Goal: Task Accomplishment & Management: Complete application form

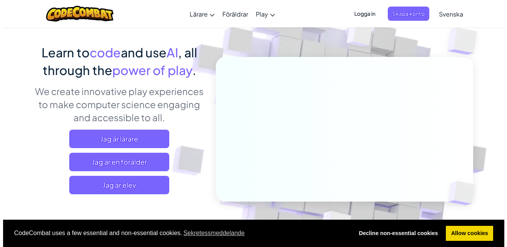
scroll to position [50, 0]
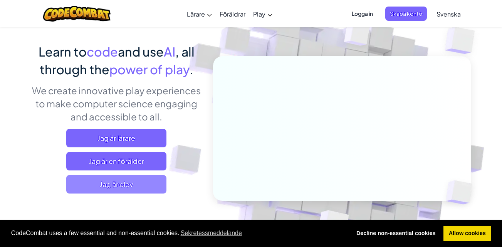
click at [135, 188] on span "Jag är elev" at bounding box center [116, 184] width 100 height 18
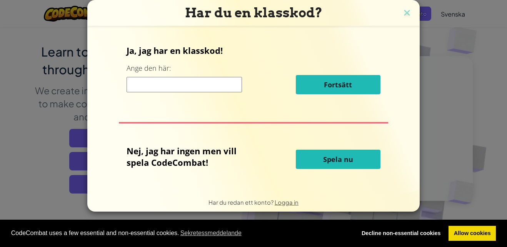
click at [332, 157] on span "Spela nu" at bounding box center [338, 159] width 30 height 9
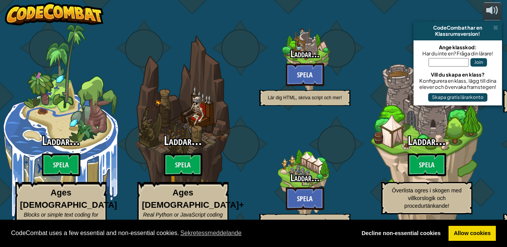
select select "sv"
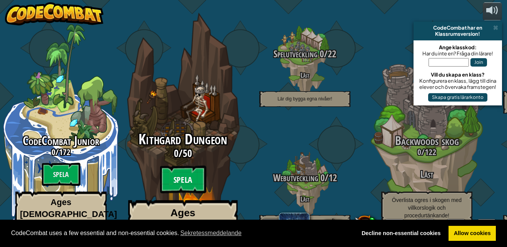
click at [184, 166] on btn "Spela" at bounding box center [183, 180] width 46 height 28
select select "sv"
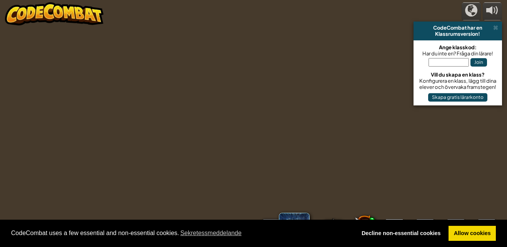
select select "sv"
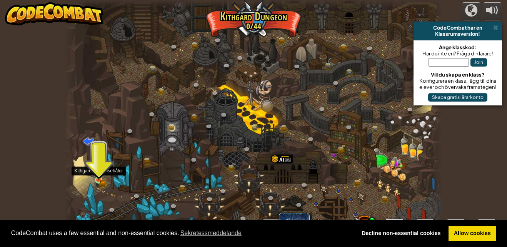
click at [97, 177] on img at bounding box center [98, 171] width 9 height 20
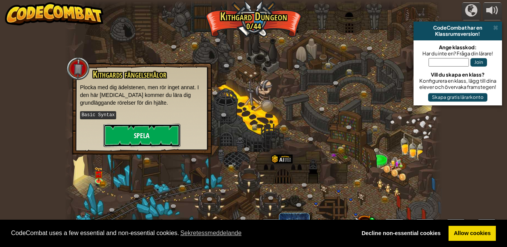
click at [153, 139] on button "Spela" at bounding box center [142, 135] width 77 height 23
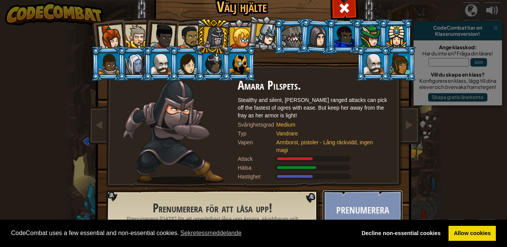
click at [385, 209] on button "Prenumerera" at bounding box center [363, 211] width 80 height 42
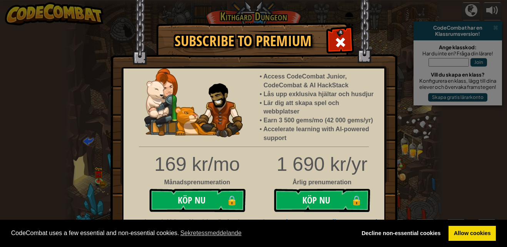
click at [433, 140] on div "Subscribe to Premium Access CodeCombat Junior, CodeCombat & AI HackStack Lås up…" at bounding box center [253, 123] width 507 height 247
click at [337, 34] on div at bounding box center [340, 41] width 24 height 24
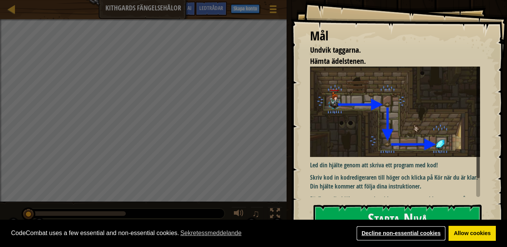
click at [418, 235] on link "Decline non-essential cookies" at bounding box center [401, 233] width 90 height 15
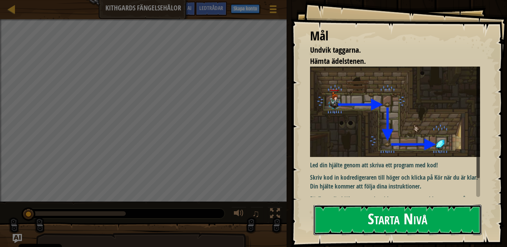
click at [384, 222] on button "Starta Nivå" at bounding box center [398, 220] width 168 height 30
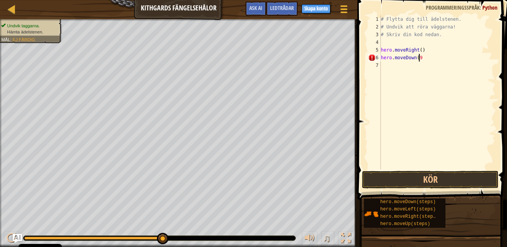
scroll to position [3, 3]
type textarea "hero.moveDown(2)"
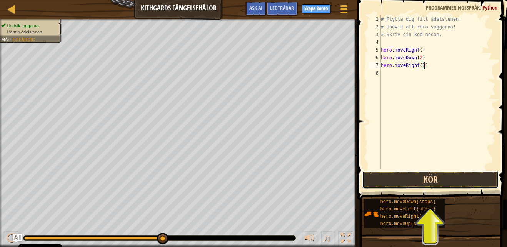
click at [414, 181] on button "Kör" at bounding box center [430, 180] width 136 height 18
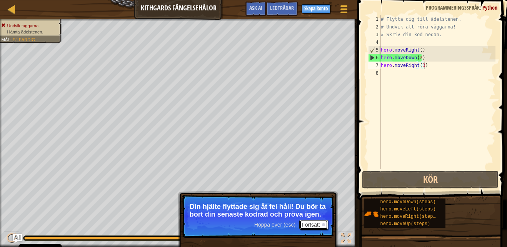
click at [318, 224] on button "Fortsätt" at bounding box center [313, 225] width 28 height 10
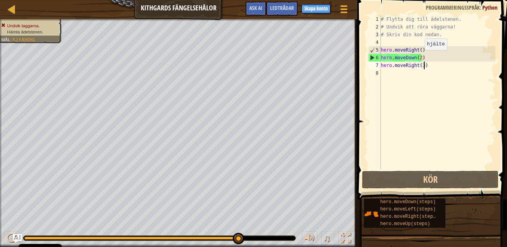
click at [418, 59] on div "# Flytta dig till ädelstenen. # Undvik att röra väggarna! # Skriv din kod [GEOG…" at bounding box center [438, 99] width 116 height 169
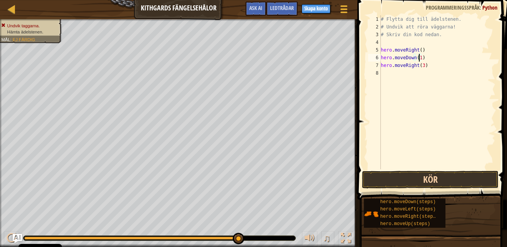
type textarea "hero.moveDown(1)"
click at [419, 182] on button "Kör" at bounding box center [430, 180] width 136 height 18
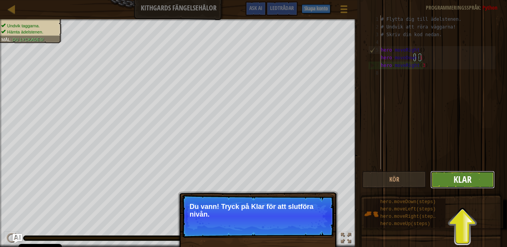
click at [460, 179] on span "Klar" at bounding box center [463, 179] width 18 height 12
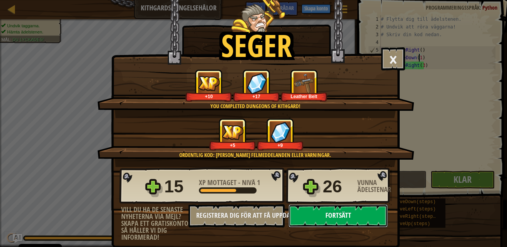
click at [365, 216] on button "Fortsätt" at bounding box center [338, 215] width 99 height 23
select select "sv"
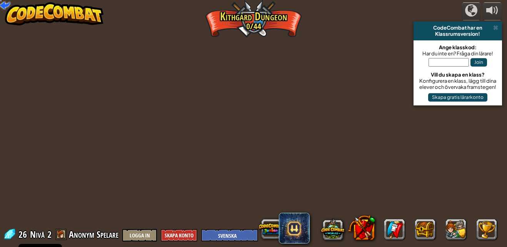
select select "sv"
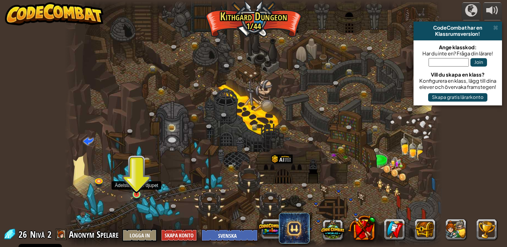
click at [140, 195] on img at bounding box center [136, 185] width 9 height 20
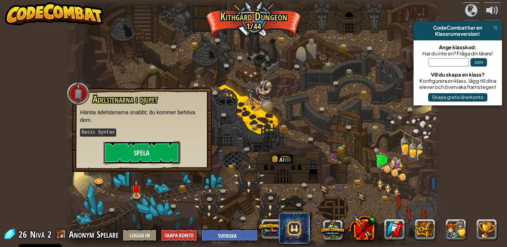
click at [153, 150] on button "Spela" at bounding box center [142, 152] width 77 height 23
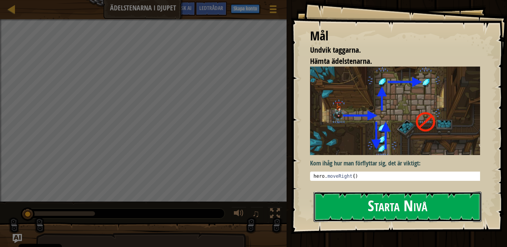
click at [382, 207] on button "Starta Nivå" at bounding box center [398, 207] width 168 height 30
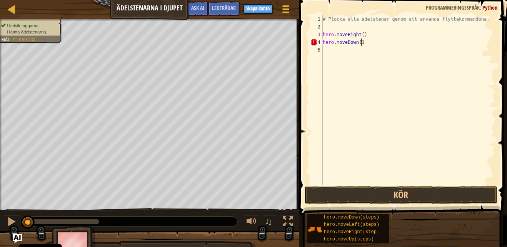
scroll to position [3, 3]
type textarea "hero.moveDown(1)"
click at [373, 191] on button "Kör" at bounding box center [401, 195] width 193 height 18
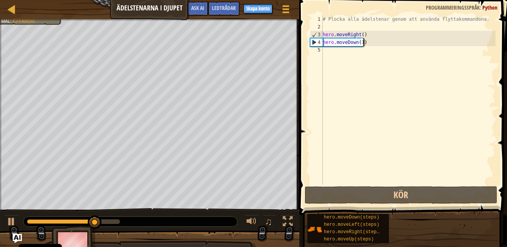
click at [329, 51] on div "# Plocka alla ädelstenar genom att använda flyttakommandona. hero . moveRight (…" at bounding box center [408, 107] width 174 height 185
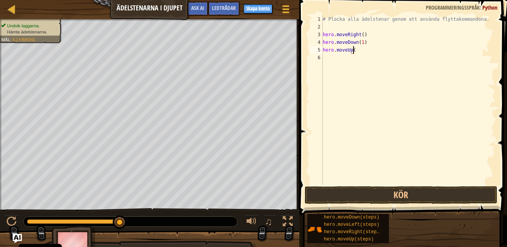
scroll to position [3, 2]
type textarea "hero.moveUp(2)"
click at [366, 196] on button "Kör" at bounding box center [401, 195] width 193 height 18
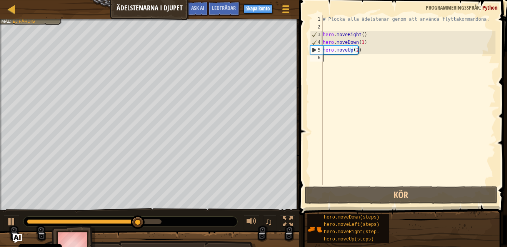
click at [346, 62] on div "# Plocka alla ädelstenar genom att använda flyttakommandona. hero . moveRight (…" at bounding box center [408, 107] width 174 height 185
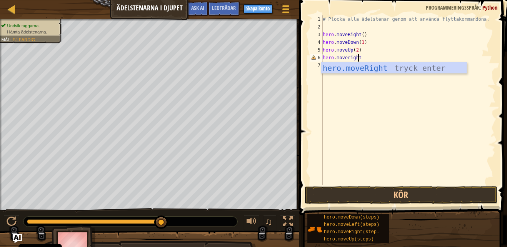
click at [348, 60] on div "# Plocka alla ädelstenar genom att använda flyttakommandona. hero . moveRight (…" at bounding box center [408, 107] width 174 height 185
click at [358, 59] on div "# Plocka alla ädelstenar genom att använda flyttakommandona. hero . moveRight (…" at bounding box center [408, 107] width 174 height 185
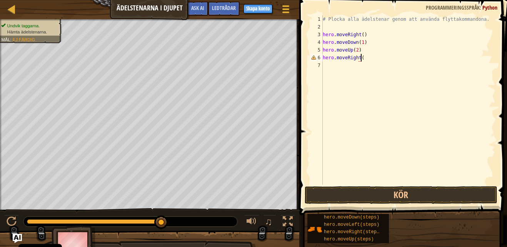
scroll to position [3, 3]
type textarea "hero.moveRight()"
click at [373, 190] on button "Kör" at bounding box center [401, 195] width 193 height 18
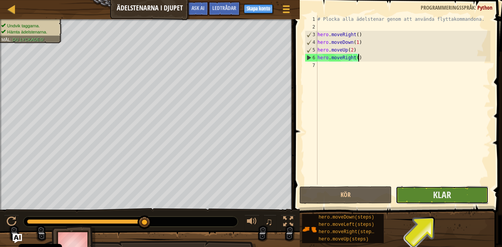
click at [432, 199] on button "Klar" at bounding box center [441, 195] width 92 height 18
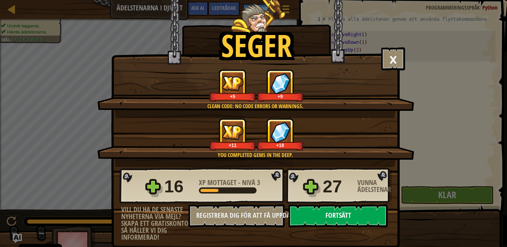
click at [342, 211] on button "Fortsätt" at bounding box center [338, 215] width 99 height 23
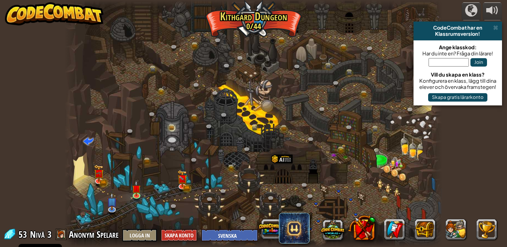
select select "sv"
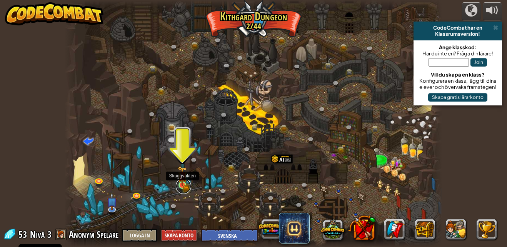
click at [184, 188] on link at bounding box center [183, 186] width 15 height 15
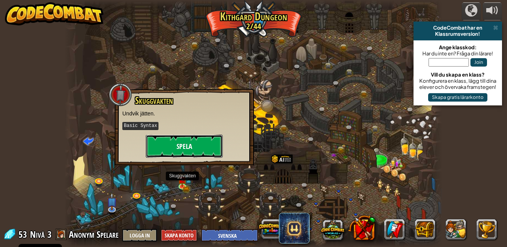
click at [188, 153] on button "Spela" at bounding box center [184, 146] width 77 height 23
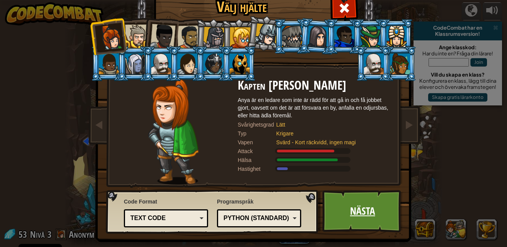
click at [378, 208] on link "Nästa" at bounding box center [363, 211] width 80 height 42
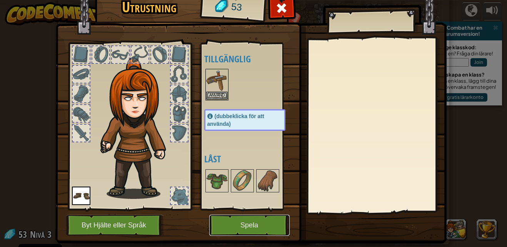
click at [264, 224] on button "Spela" at bounding box center [249, 225] width 80 height 21
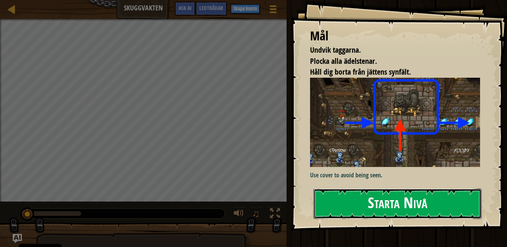
click at [350, 209] on button "Starta Nivå" at bounding box center [398, 204] width 168 height 30
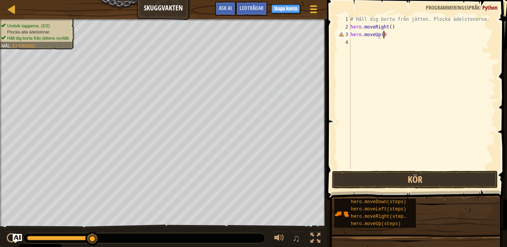
scroll to position [3, 2]
type textarea "hero.moveUp(2)"
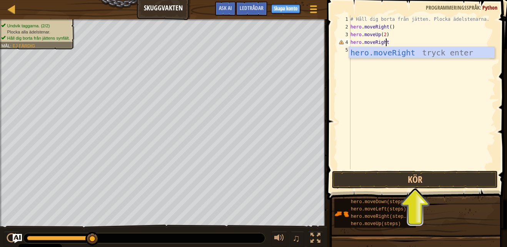
scroll to position [3, 3]
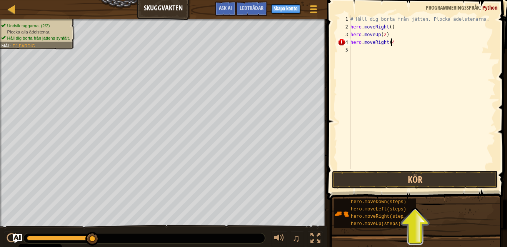
type textarea "hero.moveRight(4)"
click at [375, 49] on div "# Håll dig borta från jätten. Plocka ädelstenarna. hero . moveRight ( ) hero . …" at bounding box center [422, 99] width 147 height 169
click at [375, 51] on div "# Håll dig borta från jätten. Plocka ädelstenarna. hero . moveRight ( ) hero . …" at bounding box center [422, 99] width 147 height 169
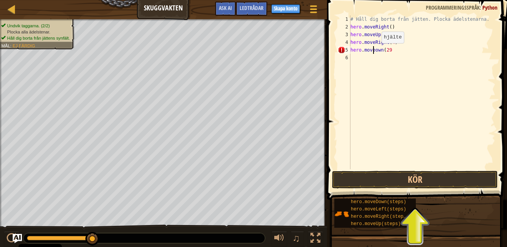
scroll to position [3, 2]
click at [393, 50] on div "# Håll dig borta från jätten. Plocka ädelstenarna. hero . moveRight ( ) hero . …" at bounding box center [422, 99] width 147 height 169
type textarea "hero.moveDown(2)"
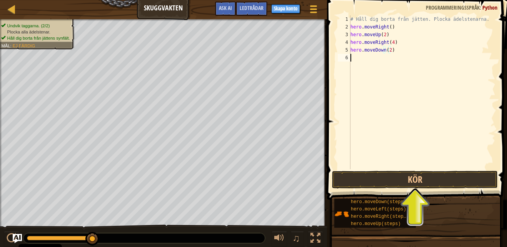
click at [364, 58] on div "# Håll dig borta från jätten. Plocka ädelstenarna. hero . moveRight ( ) hero . …" at bounding box center [422, 99] width 147 height 169
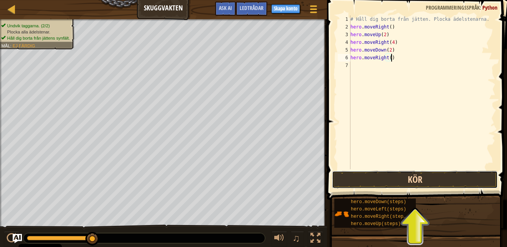
click at [399, 178] on button "Kör" at bounding box center [415, 180] width 166 height 18
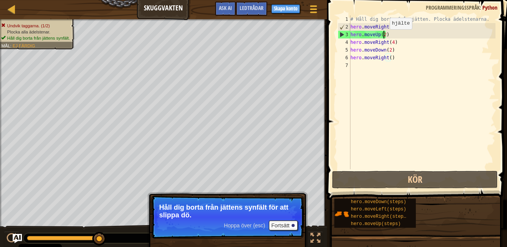
click at [383, 37] on div "# Håll dig borta från jätten. Plocka ädelstenarna. hero . moveRight ( ) hero . …" at bounding box center [422, 99] width 147 height 169
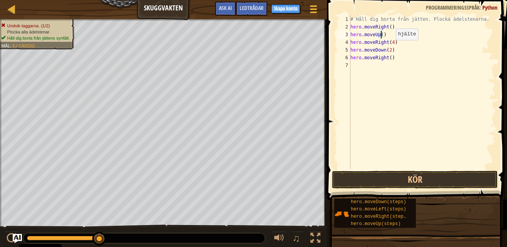
click at [390, 46] on div "# Håll dig borta från jätten. Plocka ädelstenarna. hero . moveRight ( ) hero . …" at bounding box center [422, 99] width 147 height 169
click at [390, 40] on div "# Håll dig borta från jätten. Plocka ädelstenarna. hero . moveRight ( ) hero . …" at bounding box center [422, 99] width 147 height 169
type textarea "hero.moveRight()"
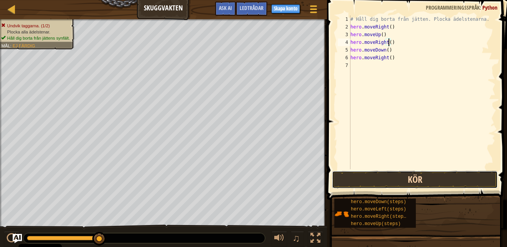
click at [398, 179] on button "Kör" at bounding box center [415, 180] width 166 height 18
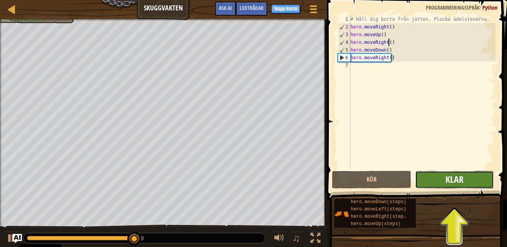
click at [446, 183] on span "Klar" at bounding box center [455, 179] width 18 height 12
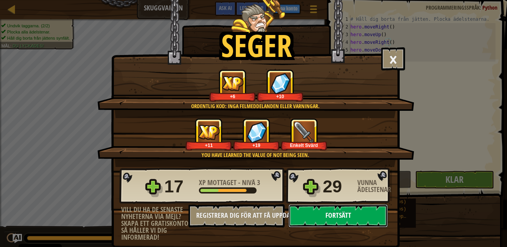
click at [343, 219] on button "Fortsätt" at bounding box center [338, 215] width 99 height 23
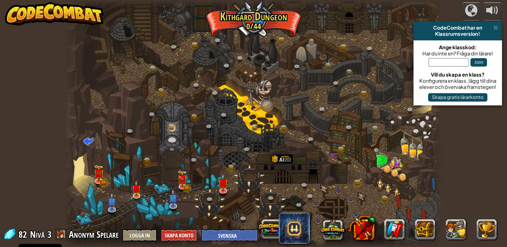
select select "sv"
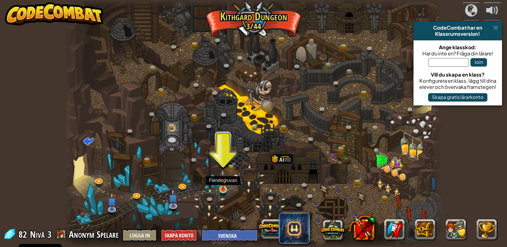
click at [220, 184] on img at bounding box center [223, 180] width 9 height 20
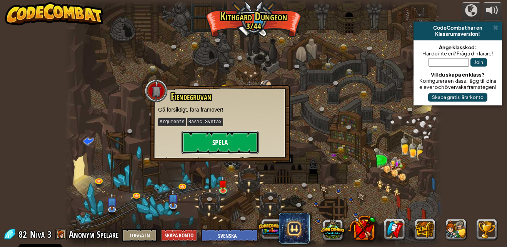
click at [231, 152] on button "Spela" at bounding box center [220, 142] width 77 height 23
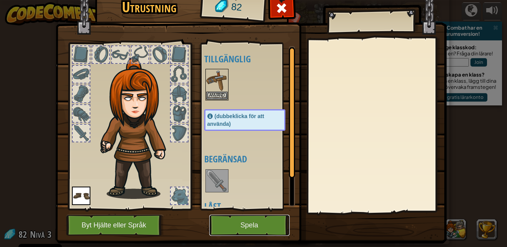
click at [253, 226] on button "Spela" at bounding box center [249, 225] width 80 height 21
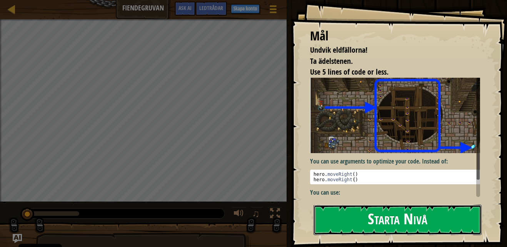
click at [333, 226] on button "Starta Nivå" at bounding box center [398, 220] width 168 height 30
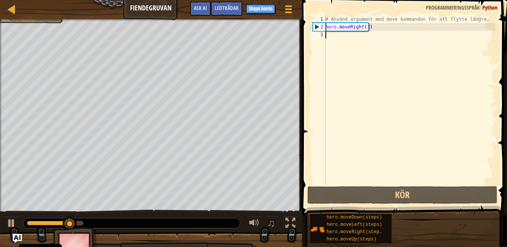
click at [336, 40] on div "# Använd argument med move kommandon för att flytta längre. hero . moveRight ( …" at bounding box center [410, 107] width 172 height 185
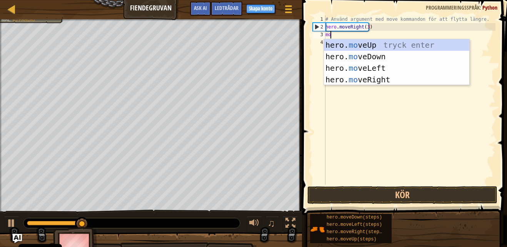
scroll to position [3, 0]
type textarea "m"
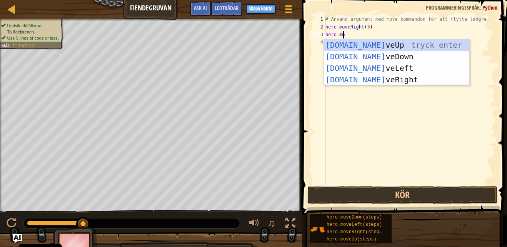
scroll to position [3, 1]
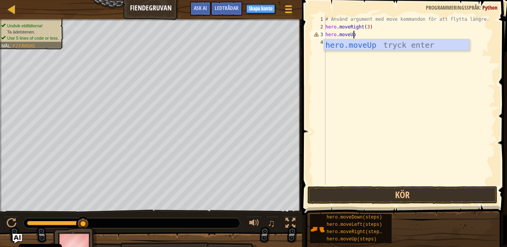
type textarea "hero.moveUp()"
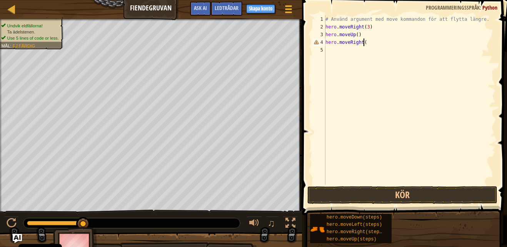
scroll to position [3, 3]
type textarea "hero.moveRight()"
type textarea "hero.moveDown()"
click at [356, 57] on div "# Använd argument med move kommandon för att flytta längre. hero . moveRight ( …" at bounding box center [410, 107] width 172 height 185
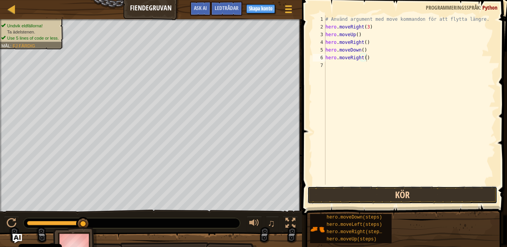
click at [365, 194] on button "Kör" at bounding box center [403, 195] width 190 height 18
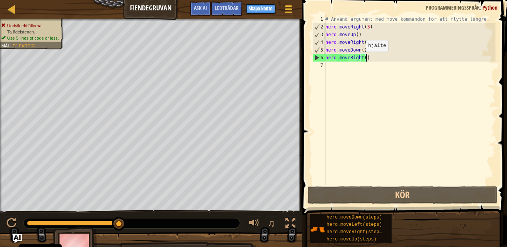
click at [360, 59] on div "# Använd argument med move kommandon för att flytta längre. hero . moveRight ( …" at bounding box center [410, 107] width 172 height 185
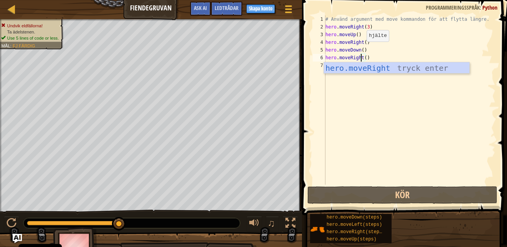
click at [360, 49] on div "# Använd argument med move kommandon för att flytta längre. hero . moveRight ( …" at bounding box center [410, 107] width 172 height 185
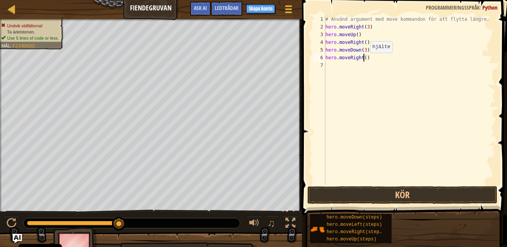
click at [364, 60] on div "# Använd argument med move kommandon för att flytta längre. hero . moveRight ( …" at bounding box center [410, 107] width 172 height 185
type textarea "hero.moveRight(2)"
click at [368, 198] on button "Kör" at bounding box center [403, 195] width 190 height 18
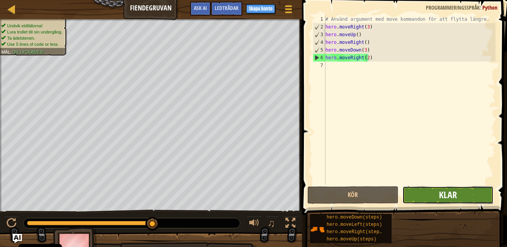
click at [441, 196] on span "Klar" at bounding box center [448, 195] width 18 height 12
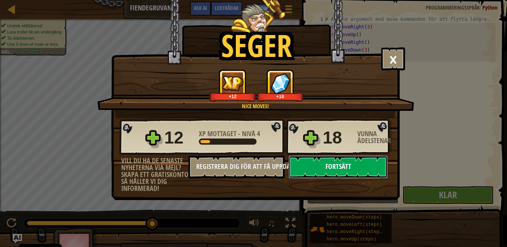
click at [349, 163] on button "Fortsätt" at bounding box center [338, 167] width 99 height 23
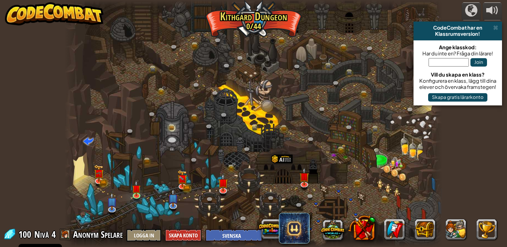
select select "sv"
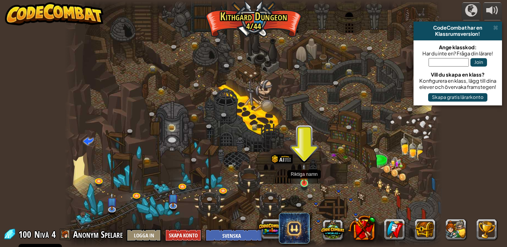
click at [304, 180] on img at bounding box center [304, 174] width 9 height 20
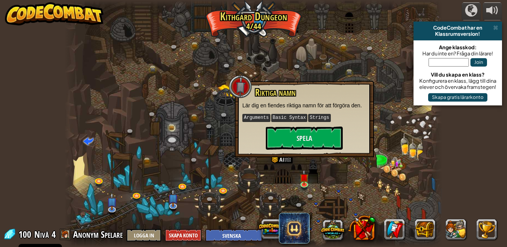
click at [298, 124] on div "Riktiga namn Lär dig en fiendes riktiga namn för att förgöra den. Arguments Bas…" at bounding box center [305, 118] width 124 height 62
click at [301, 137] on button "Spela" at bounding box center [304, 138] width 77 height 23
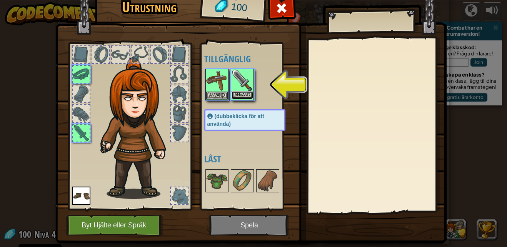
click at [240, 94] on button "Använd" at bounding box center [243, 95] width 22 height 8
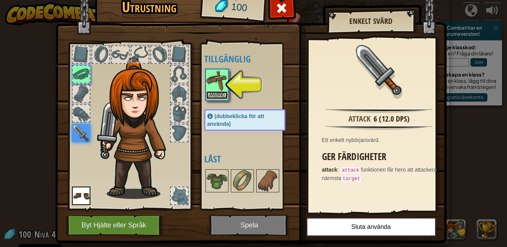
click at [218, 93] on button "Använd" at bounding box center [217, 95] width 22 height 8
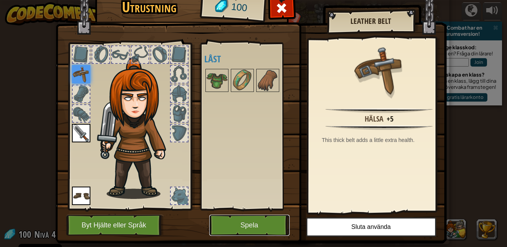
click at [259, 222] on button "Spela" at bounding box center [249, 225] width 80 height 21
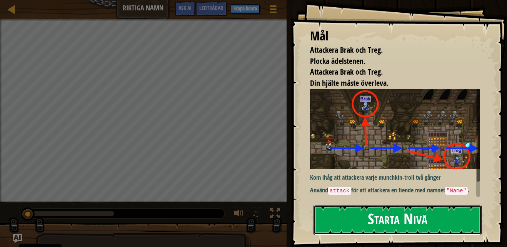
click at [363, 223] on button "Starta Nivå" at bounding box center [398, 220] width 168 height 30
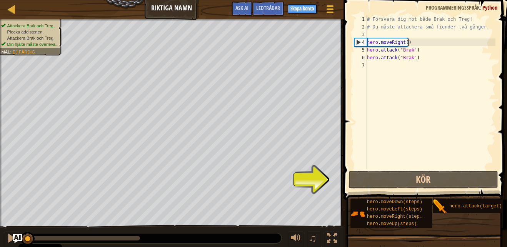
click at [415, 44] on div "# Försvara dig mot både Brak och Treg! # Du måste attackera små fiender två gån…" at bounding box center [431, 99] width 130 height 169
type textarea "hero.moveRight()"
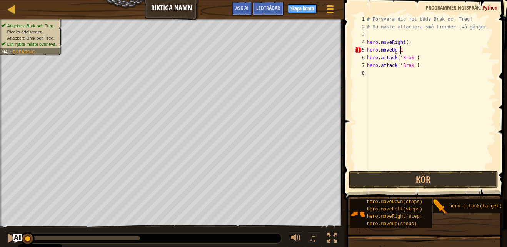
scroll to position [3, 2]
click at [417, 69] on div "# Försvara dig mot både Brak och Treg! # Du måste attackera små fiender två gån…" at bounding box center [431, 99] width 130 height 169
type textarea "hero.attack("Brak")"
type textarea "hero.moveDown(1)"
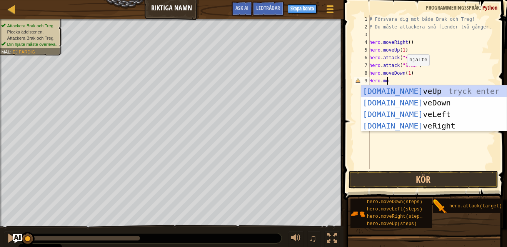
scroll to position [3, 1]
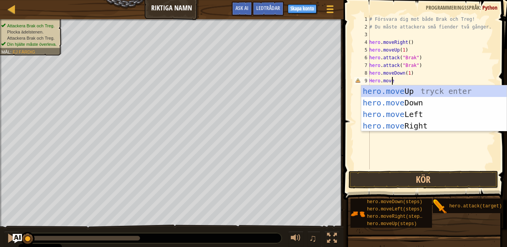
click at [372, 82] on div "# Försvara dig mot både Brak och Treg! # Du måste attackera små fiender två gån…" at bounding box center [432, 99] width 128 height 169
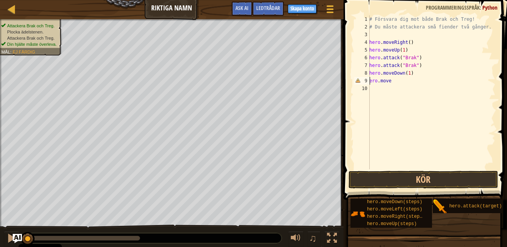
scroll to position [3, 0]
click at [396, 82] on div "# Försvara dig mot både Brak och Treg! # Du måste attackera små fiender två gån…" at bounding box center [432, 99] width 128 height 169
type textarea "hero.moveRight(2)"
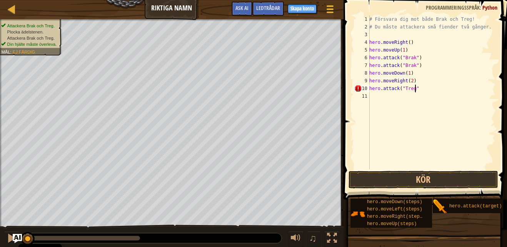
type textarea "hero.attack("Treg")"
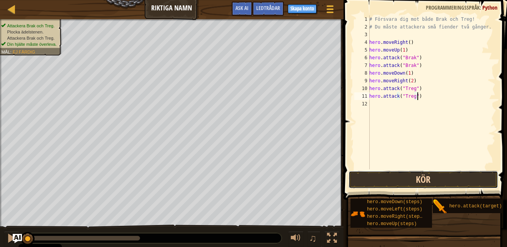
click at [398, 182] on button "Kör" at bounding box center [424, 180] width 150 height 18
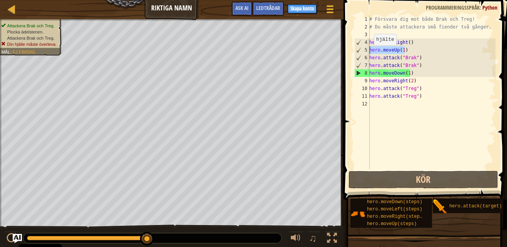
drag, startPoint x: 405, startPoint y: 51, endPoint x: 369, endPoint y: 53, distance: 36.2
click at [369, 53] on div "hero.attack("Treg") 1 2 3 4 5 6 7 8 9 10 11 12 # Försvara dig mot både Brak och…" at bounding box center [424, 92] width 143 height 154
type textarea "hero.moveUp(1)"
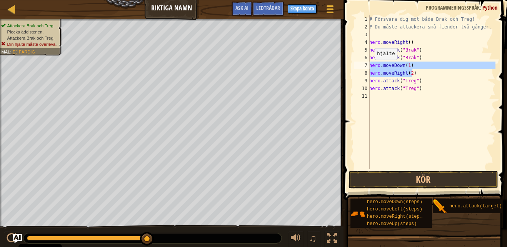
drag, startPoint x: 413, startPoint y: 73, endPoint x: 370, endPoint y: 68, distance: 42.7
click at [370, 68] on div "# Försvara dig mot både Brak och Treg! # Du måste attackera små fiender två gån…" at bounding box center [432, 99] width 128 height 169
type textarea "hero.moveDown(1) hero.moveRight(2)"
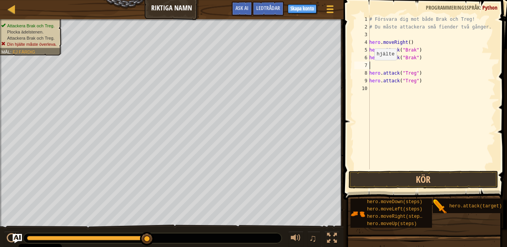
type textarea "'"
type textarea "hero.attack("Brak")"
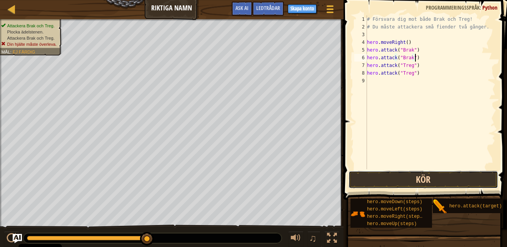
click at [425, 175] on button "Kör" at bounding box center [424, 180] width 150 height 18
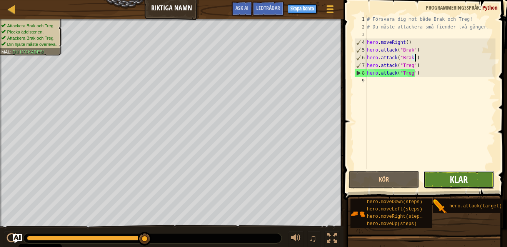
click at [456, 179] on span "Klar" at bounding box center [459, 179] width 18 height 12
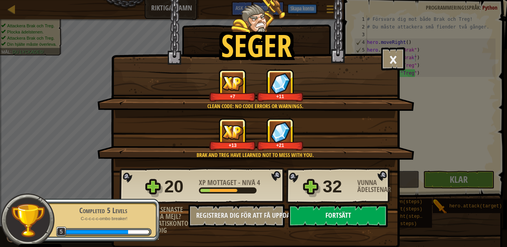
click at [363, 214] on button "Fortsätt" at bounding box center [338, 215] width 99 height 23
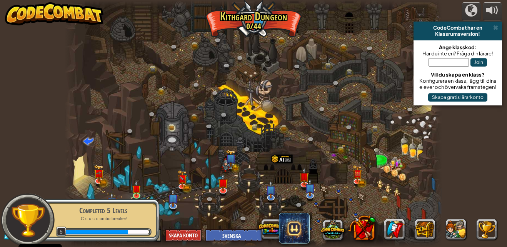
select select "sv"
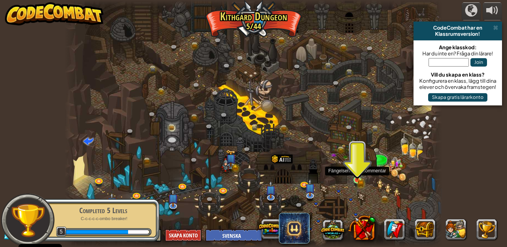
click at [355, 178] on img at bounding box center [357, 171] width 9 height 20
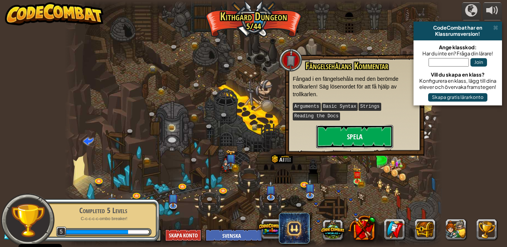
click at [353, 139] on button "Spela" at bounding box center [354, 136] width 77 height 23
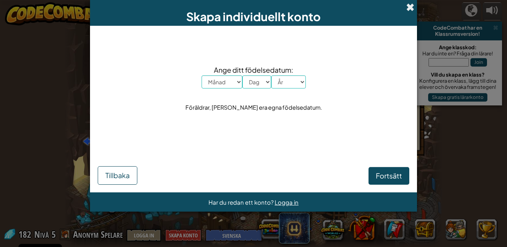
click at [407, 7] on span at bounding box center [410, 7] width 8 height 8
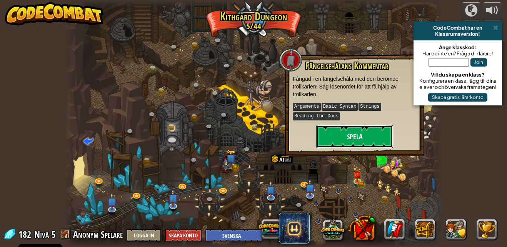
click at [368, 136] on button "Spela" at bounding box center [354, 136] width 77 height 23
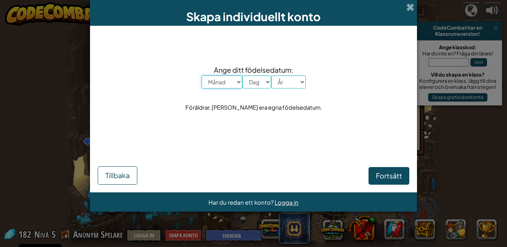
click at [235, 81] on select "Månad Januari Februari [GEOGRAPHIC_DATA] April Maj Juni Juli Augusti September …" at bounding box center [222, 81] width 41 height 13
select select "12"
click at [202, 75] on select "Månad Januari Februari [GEOGRAPHIC_DATA] April Maj Juni Juli Augusti September …" at bounding box center [222, 81] width 41 height 13
click at [263, 82] on select "Dag 1 2 3 4 5 6 7 8 9 10 11 12 13 14 15 16 17 18 19 20 21 22 23 24 25 26 27 28 …" at bounding box center [257, 81] width 29 height 13
select select "3"
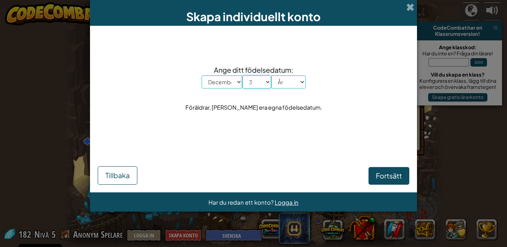
click at [243, 75] on select "Dag 1 2 3 4 5 6 7 8 9 10 11 12 13 14 15 16 17 18 19 20 21 22 23 24 25 26 27 28 …" at bounding box center [257, 81] width 29 height 13
click at [300, 84] on select "År 2025 2024 2023 2022 2021 2020 2019 2018 2017 2016 2015 2014 2013 2012 2011 2…" at bounding box center [288, 81] width 35 height 13
select select "2007"
click at [271, 75] on select "År 2025 2024 2023 2022 2021 2020 2019 2018 2017 2016 2015 2014 2013 2012 2011 2…" at bounding box center [288, 81] width 35 height 13
click at [392, 174] on span "Fortsätt" at bounding box center [389, 175] width 26 height 9
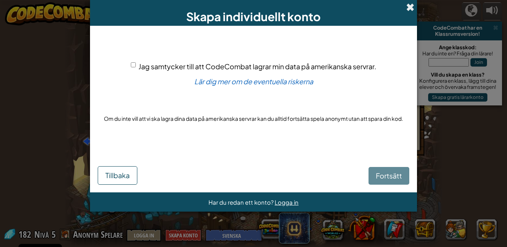
click at [412, 10] on span at bounding box center [410, 7] width 8 height 8
